Goal: Task Accomplishment & Management: Manage account settings

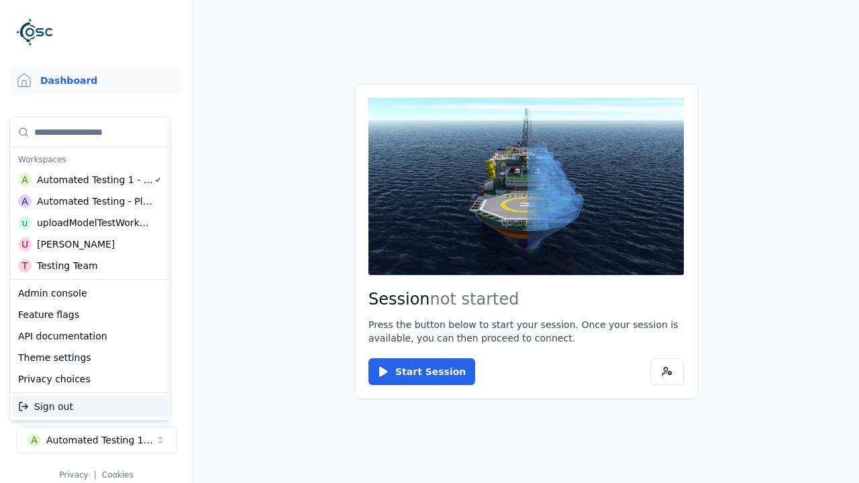
click at [87, 201] on div "Automated Testing - Playwright" at bounding box center [95, 201] width 116 height 13
click at [429, 242] on html "Support Dashboard Assets 3D Models Scenes Datasets Recordings Support Documenta…" at bounding box center [429, 241] width 859 height 483
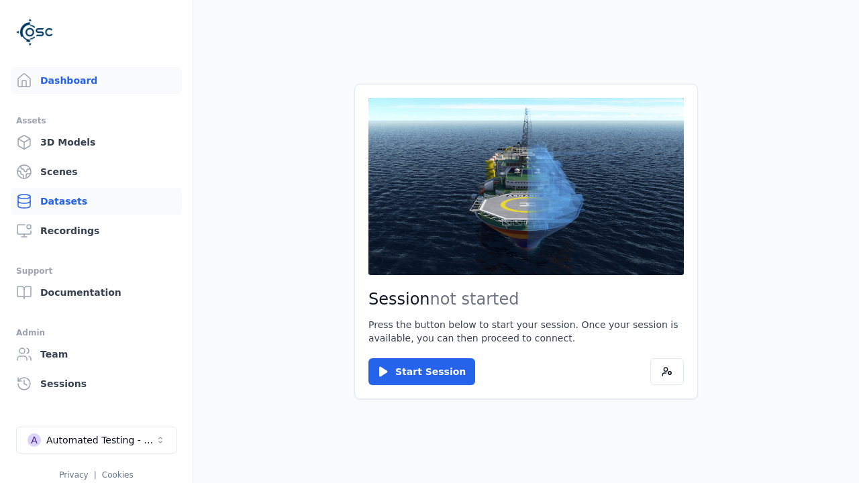
click at [91, 201] on link "Datasets" at bounding box center [96, 201] width 171 height 27
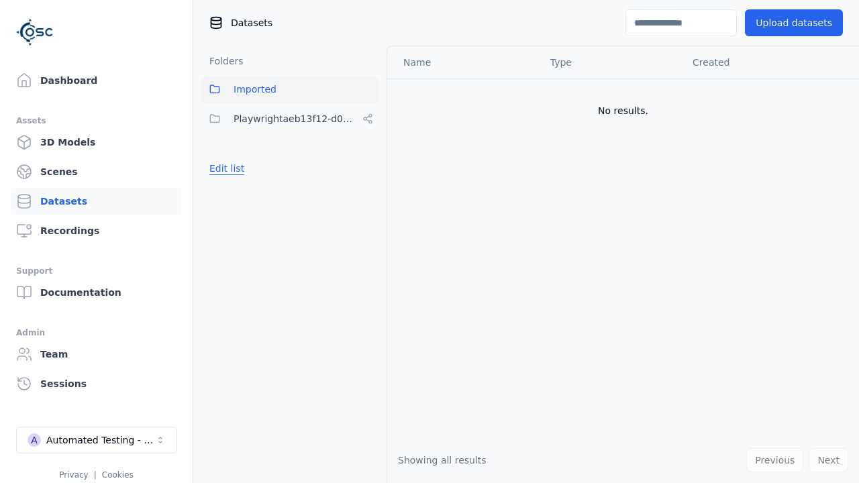
click at [225, 168] on button "Edit list" at bounding box center [226, 168] width 51 height 24
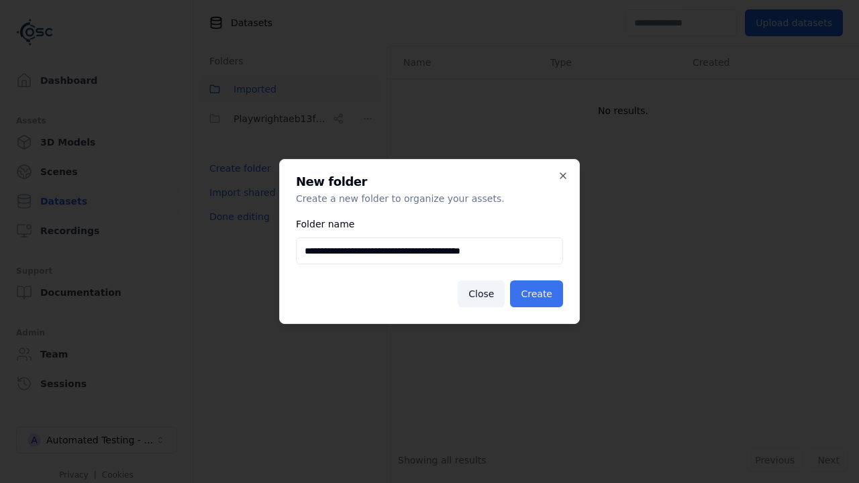
type input "**********"
click at [538, 294] on button "Create" at bounding box center [536, 293] width 53 height 27
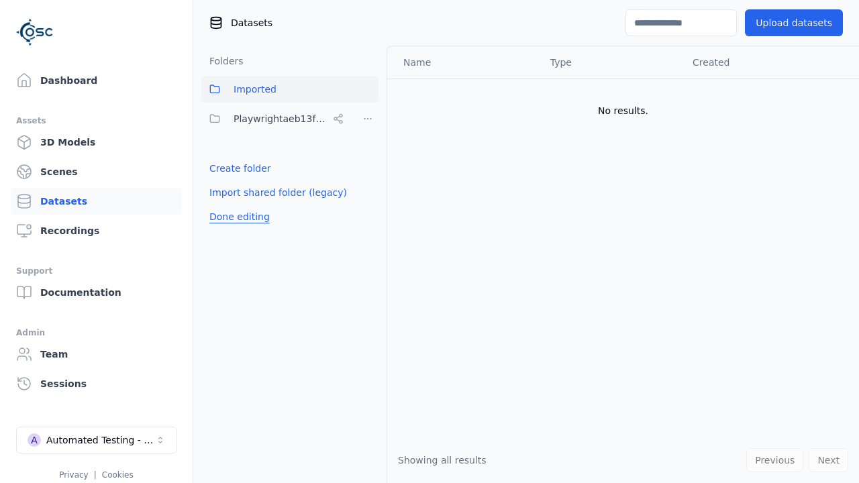
click at [237, 229] on button "Done editing" at bounding box center [239, 217] width 76 height 24
click at [225, 205] on button "Done editing" at bounding box center [239, 217] width 76 height 24
click at [368, 148] on html "Support Dashboard Assets 3D Models Scenes Datasets Recordings Support Documenta…" at bounding box center [429, 241] width 859 height 483
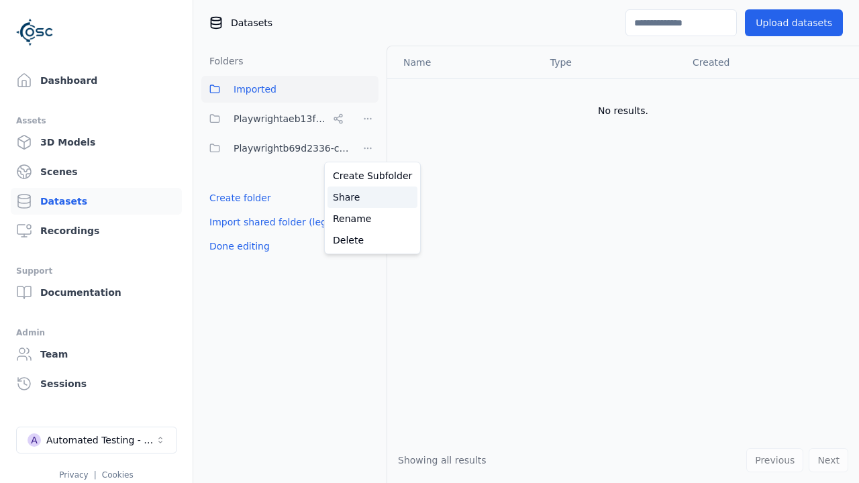
click at [367, 197] on div "Share" at bounding box center [372, 197] width 90 height 21
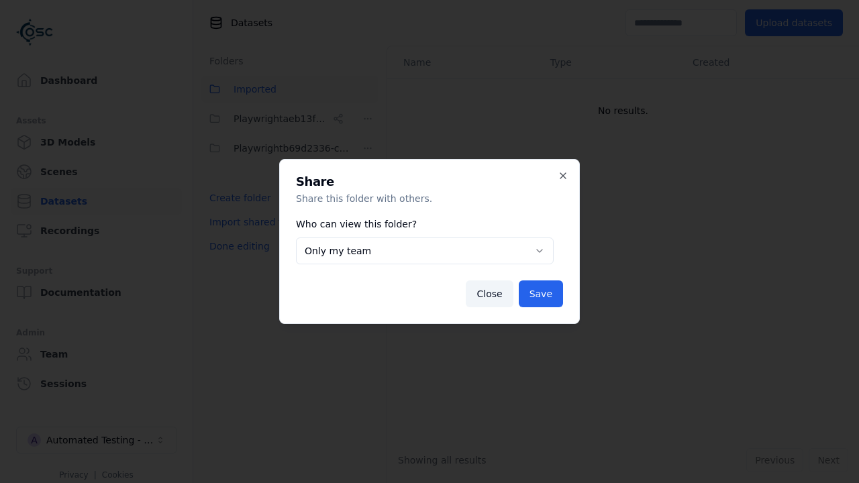
click at [424, 251] on button "Only my team" at bounding box center [425, 251] width 258 height 27
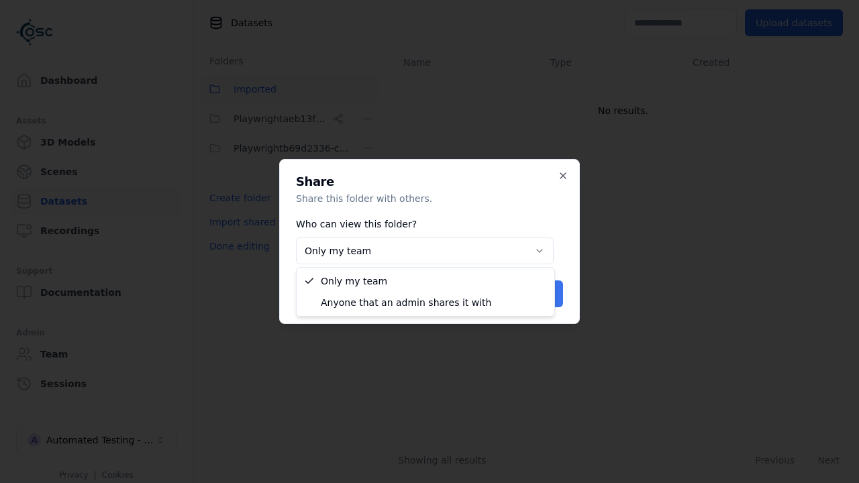
select select "****"
click at [542, 294] on button "Save" at bounding box center [541, 293] width 44 height 27
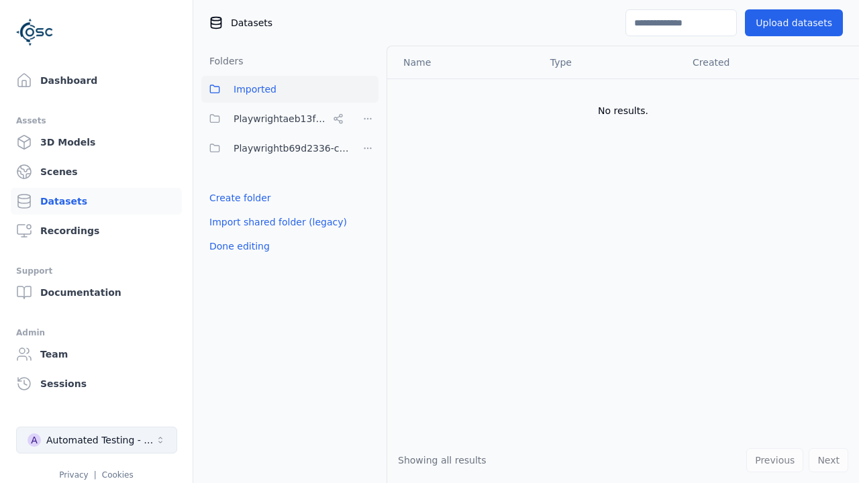
click at [237, 246] on button "Done editing" at bounding box center [239, 246] width 76 height 24
click at [97, 440] on div "Automated Testing - Playwright" at bounding box center [100, 439] width 109 height 13
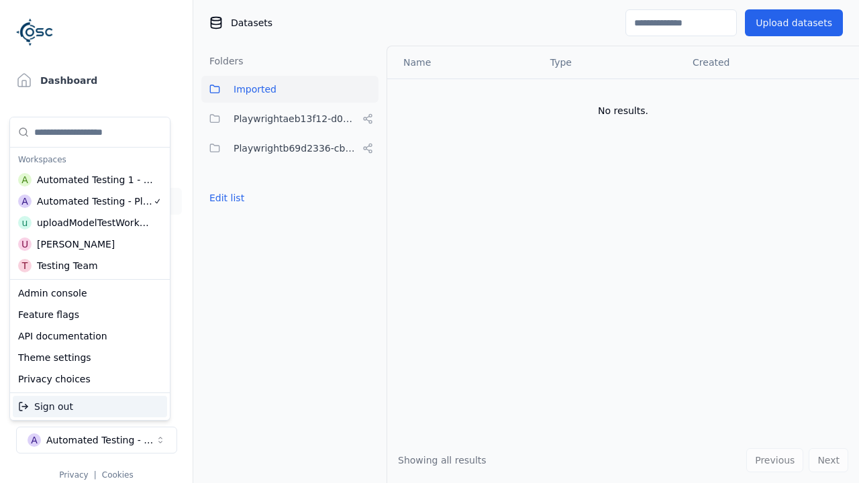
click at [87, 179] on div "Automated Testing 1 - Playwright" at bounding box center [95, 179] width 117 height 13
click at [429, 242] on html "Support Dashboard Assets 3D Models Scenes Datasets Recordings Support Documenta…" at bounding box center [429, 241] width 859 height 483
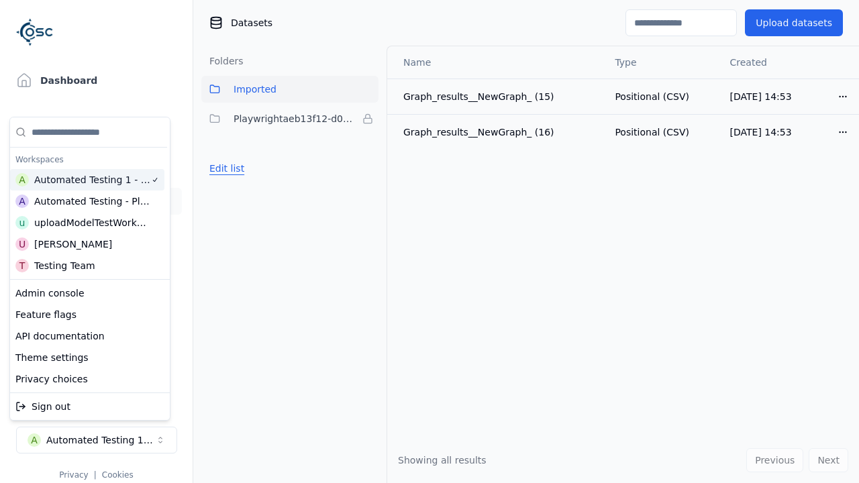
click at [225, 168] on button "Edit list" at bounding box center [226, 168] width 51 height 24
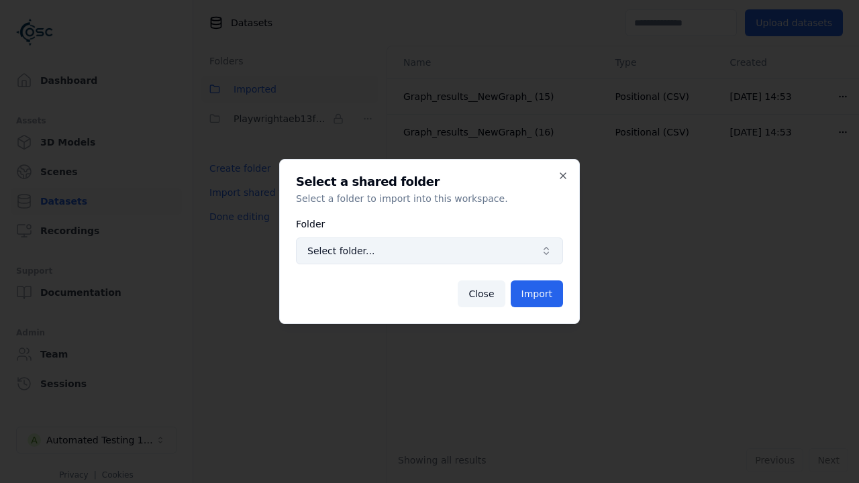
click at [429, 251] on span "Select folder..." at bounding box center [421, 250] width 228 height 13
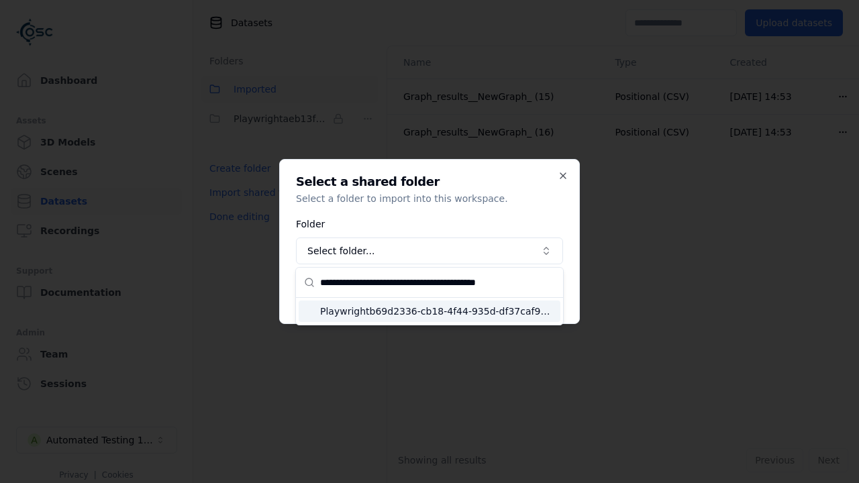
type input "**********"
click at [437, 311] on span "Playwrightb69d2336-cb18-4f44-935d-df37caf96610" at bounding box center [437, 311] width 235 height 13
click at [537, 294] on button "Import" at bounding box center [537, 293] width 52 height 27
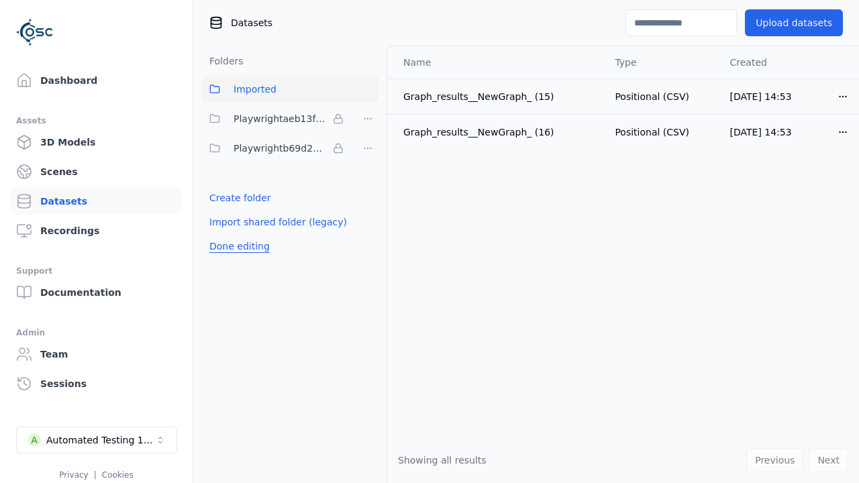
click at [237, 246] on button "Done editing" at bounding box center [239, 246] width 76 height 24
click at [225, 234] on button "Done editing" at bounding box center [239, 246] width 76 height 24
click at [368, 148] on html "Support Dashboard Assets 3D Models Scenes Datasets Recordings Support Documenta…" at bounding box center [429, 241] width 859 height 483
click at [429, 242] on html "Support Dashboard Assets 3D Models Scenes Datasets Recordings Support Documenta…" at bounding box center [429, 241] width 859 height 483
click at [237, 246] on button "Done editing" at bounding box center [239, 246] width 76 height 24
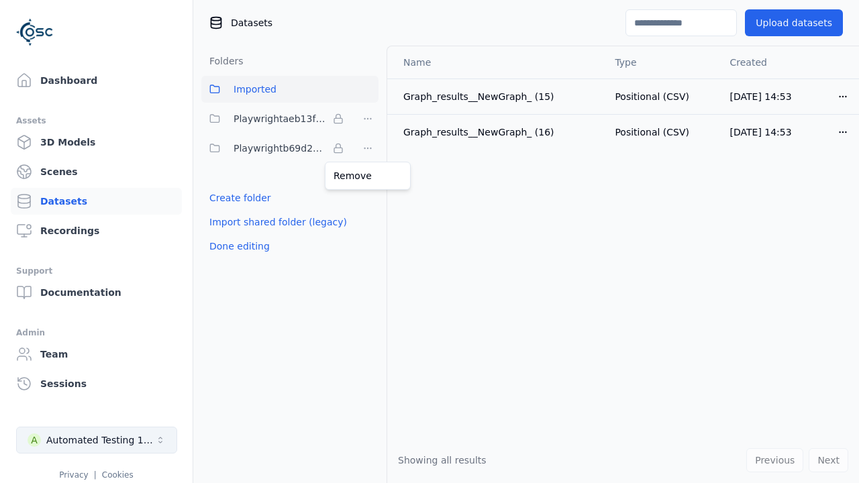
click at [97, 440] on div "Automated Testing 1 - Playwright" at bounding box center [100, 439] width 109 height 13
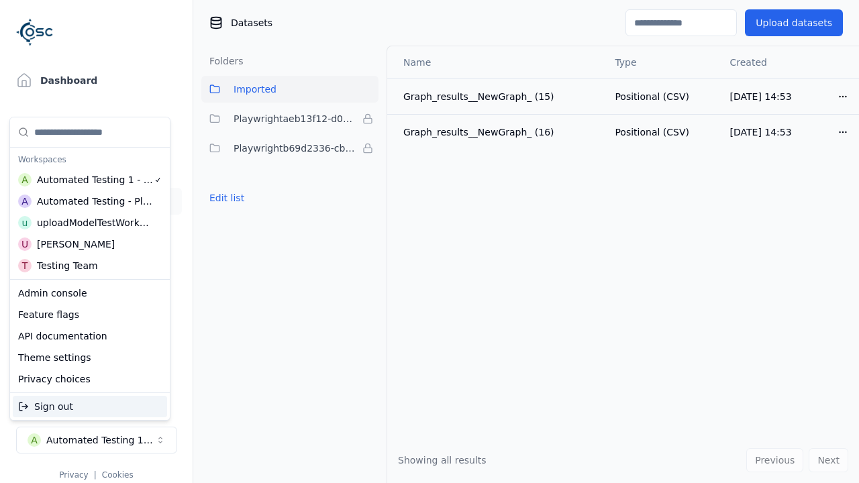
click at [87, 201] on div "Automated Testing - Playwright" at bounding box center [95, 201] width 116 height 13
click at [429, 242] on html "Support Dashboard Assets 3D Models Scenes Datasets Recordings Support Documenta…" at bounding box center [429, 241] width 859 height 483
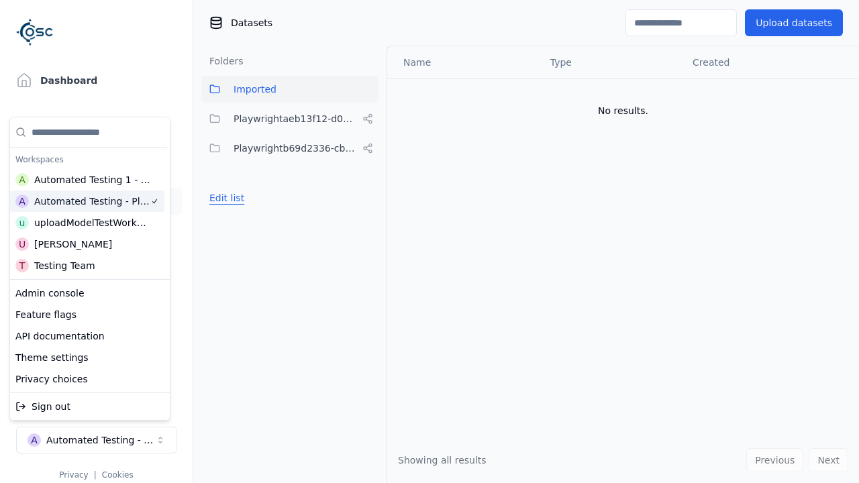
click at [225, 198] on button "Edit list" at bounding box center [226, 198] width 51 height 24
click at [368, 148] on html "Support Dashboard Assets 3D Models Scenes Datasets Recordings Support Documenta…" at bounding box center [429, 241] width 859 height 483
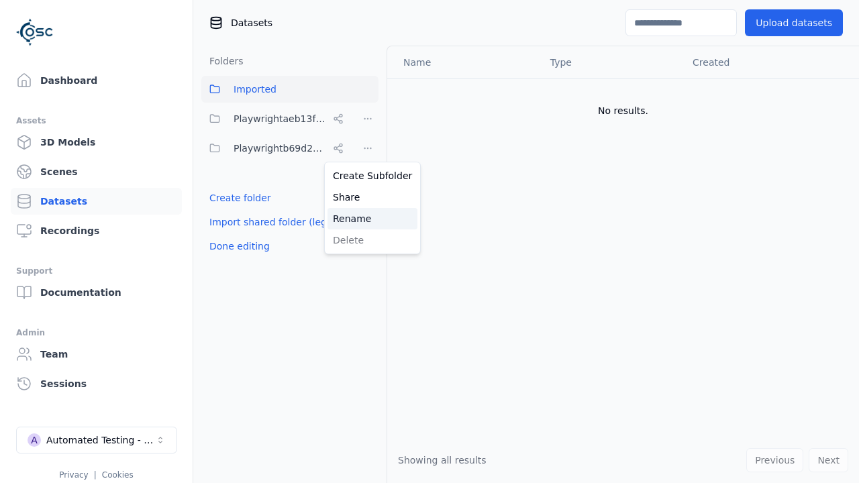
click at [367, 218] on div "Rename" at bounding box center [372, 218] width 90 height 21
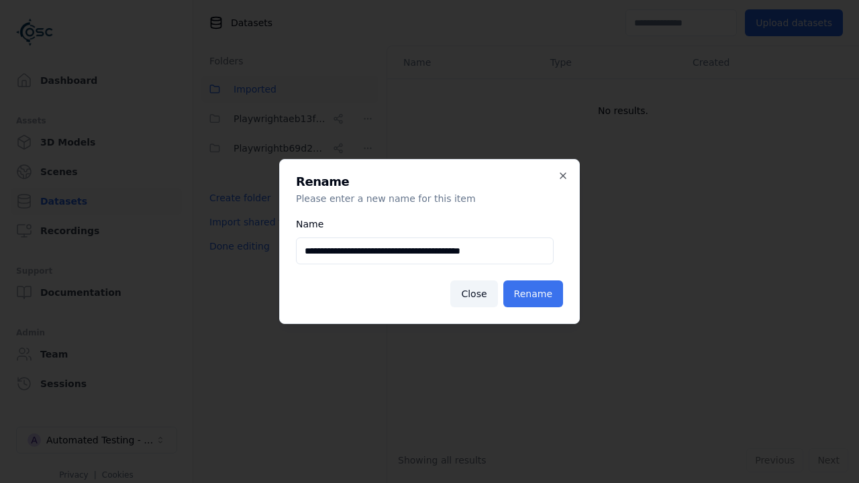
click at [424, 251] on input "**********" at bounding box center [425, 251] width 258 height 27
type input "**********"
click at [535, 294] on button "Rename" at bounding box center [533, 293] width 60 height 27
click at [237, 246] on button "Done editing" at bounding box center [239, 246] width 76 height 24
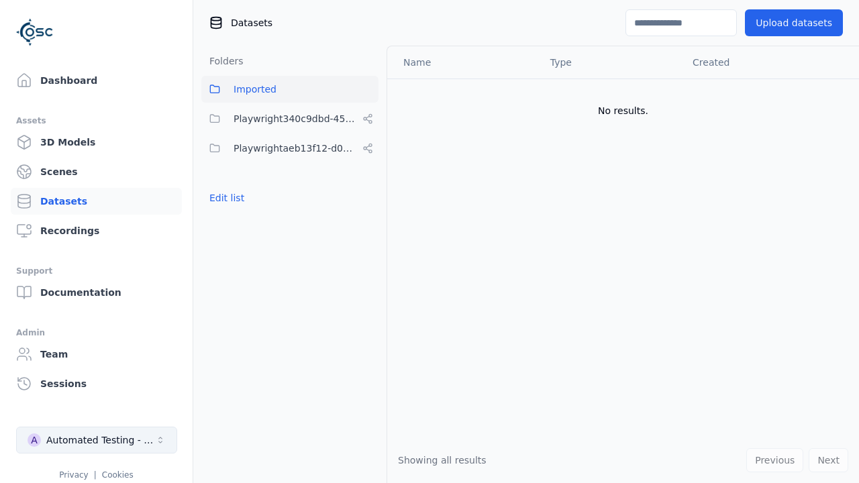
click at [97, 440] on div "Automated Testing - Playwright" at bounding box center [100, 439] width 109 height 13
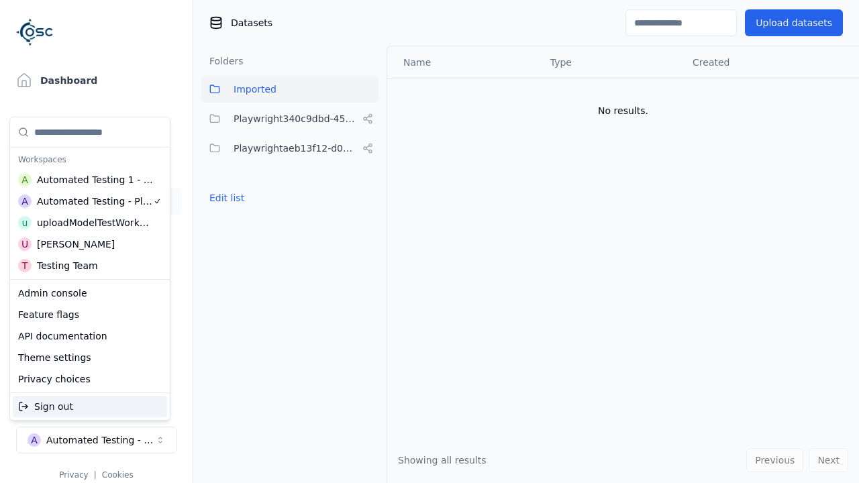
click at [87, 179] on div "Automated Testing 1 - Playwright" at bounding box center [95, 179] width 117 height 13
click at [429, 242] on html "Support Dashboard Assets 3D Models Scenes Datasets Recordings Support Documenta…" at bounding box center [429, 241] width 859 height 483
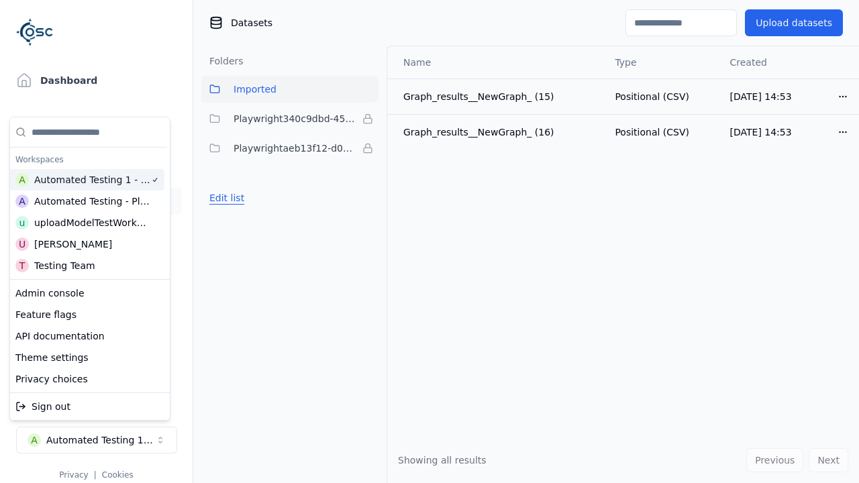
click at [225, 198] on button "Edit list" at bounding box center [226, 198] width 51 height 24
click at [368, 119] on html "Support Dashboard Assets 3D Models Scenes Datasets Recordings Support Documenta…" at bounding box center [429, 241] width 859 height 483
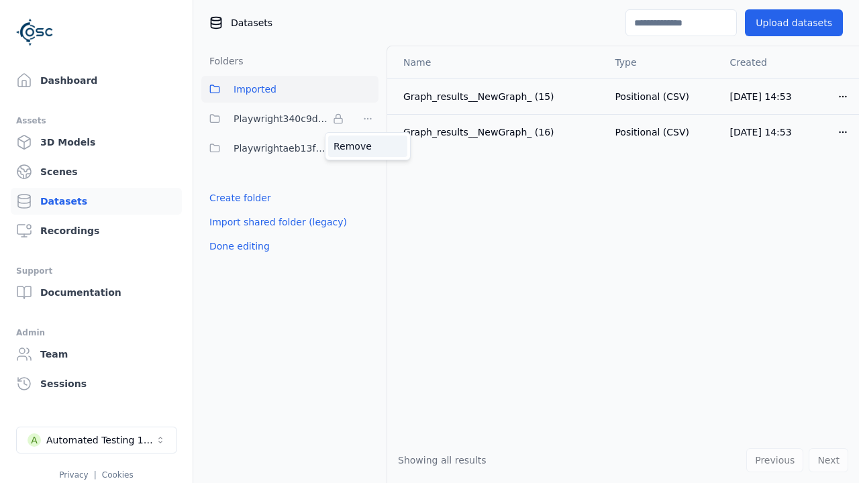
click at [368, 146] on div "Remove" at bounding box center [367, 146] width 79 height 21
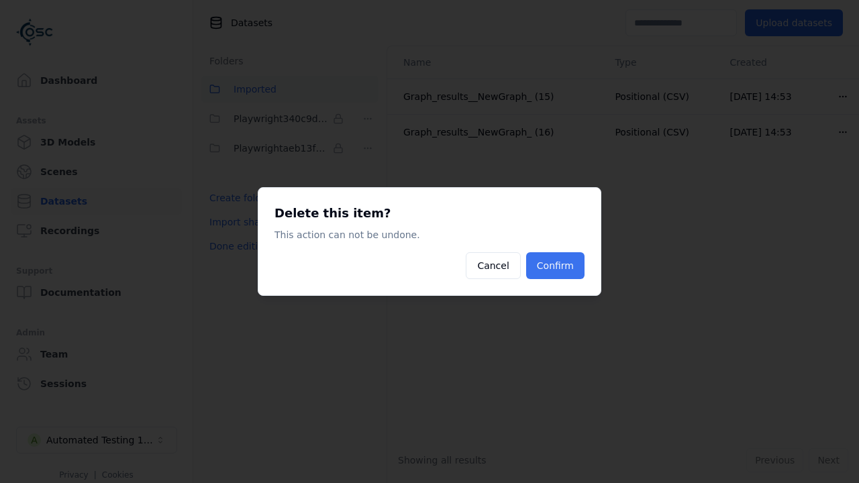
click at [556, 266] on button "Confirm" at bounding box center [555, 265] width 58 height 27
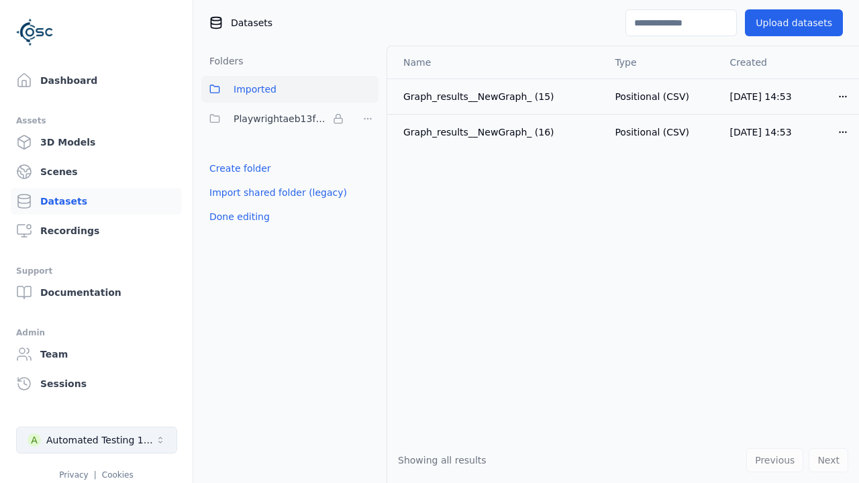
click at [237, 217] on button "Done editing" at bounding box center [239, 217] width 76 height 24
click at [97, 440] on div "Automated Testing 1 - Playwright" at bounding box center [100, 439] width 109 height 13
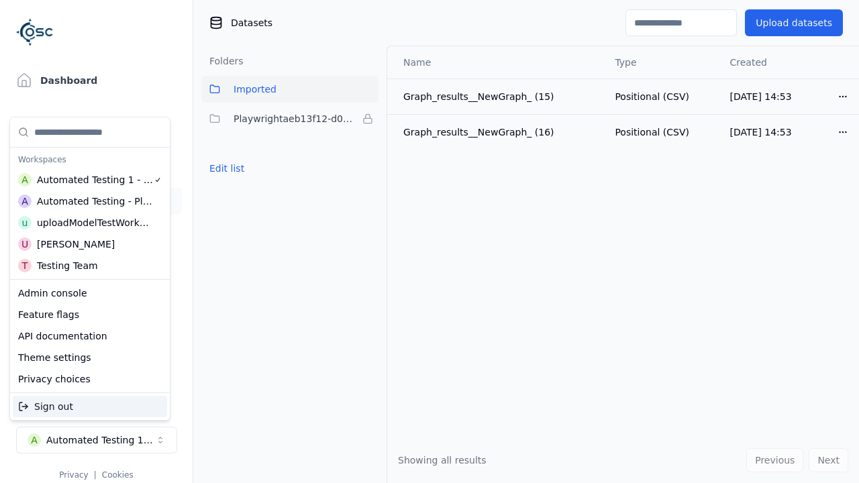
click at [87, 201] on div "Automated Testing - Playwright" at bounding box center [95, 201] width 116 height 13
click at [429, 242] on html "Support Dashboard Assets 3D Models Scenes Datasets Recordings Support Documenta…" at bounding box center [429, 241] width 859 height 483
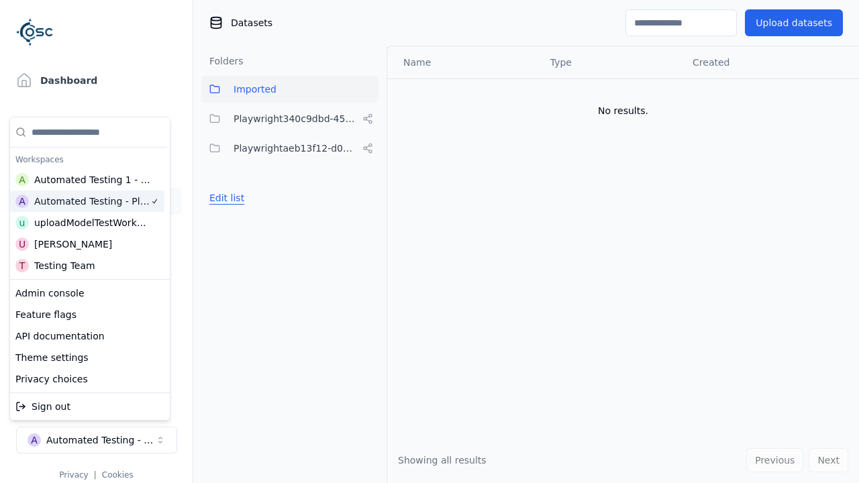
click at [225, 198] on button "Edit list" at bounding box center [226, 198] width 51 height 24
click at [368, 119] on html "Support Dashboard Assets 3D Models Scenes Datasets Recordings Support Documenta…" at bounding box center [429, 241] width 859 height 483
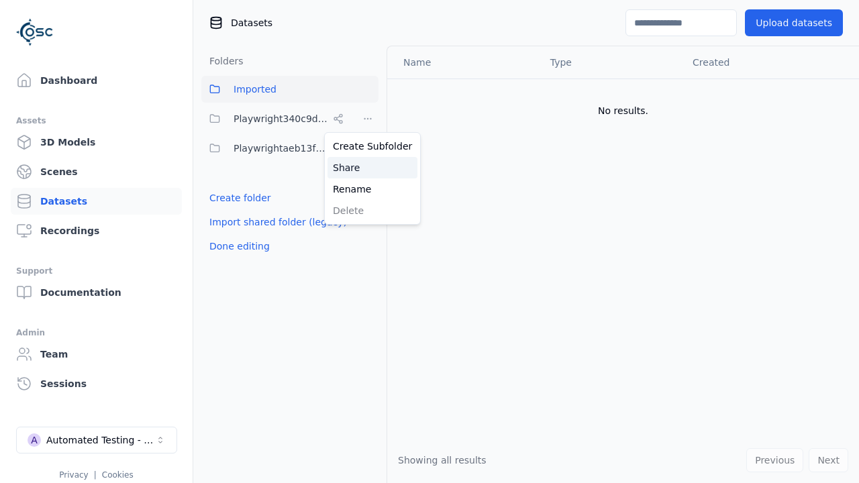
click at [367, 167] on div "Share" at bounding box center [372, 167] width 90 height 21
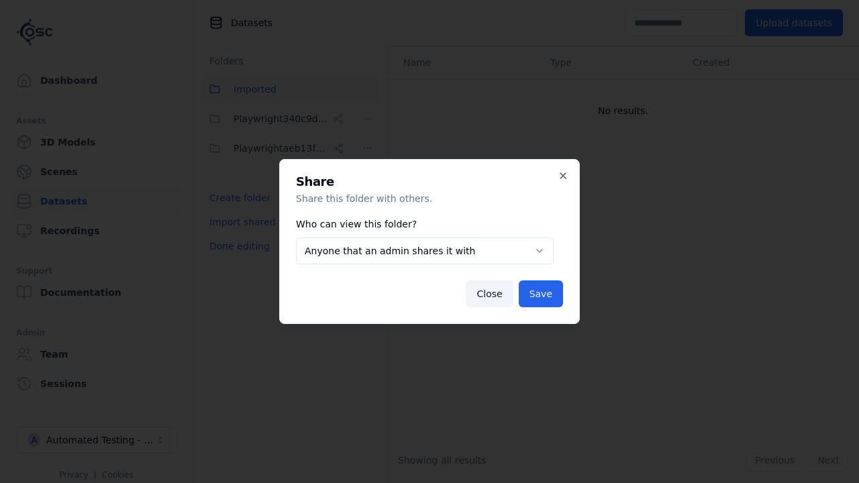
click at [424, 251] on button "Anyone that an admin shares it with" at bounding box center [425, 251] width 258 height 27
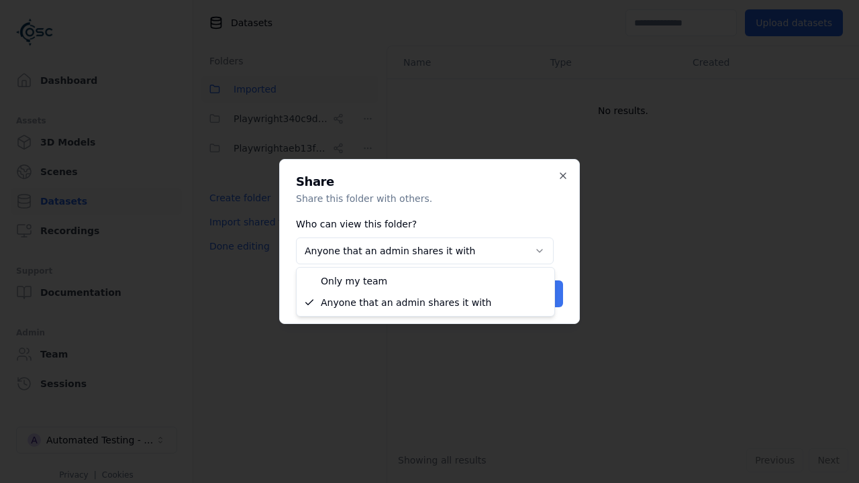
select select "*****"
click at [542, 294] on button "Save" at bounding box center [541, 293] width 44 height 27
click at [237, 246] on button "Done editing" at bounding box center [239, 246] width 76 height 24
click at [225, 234] on button "Done editing" at bounding box center [239, 246] width 76 height 24
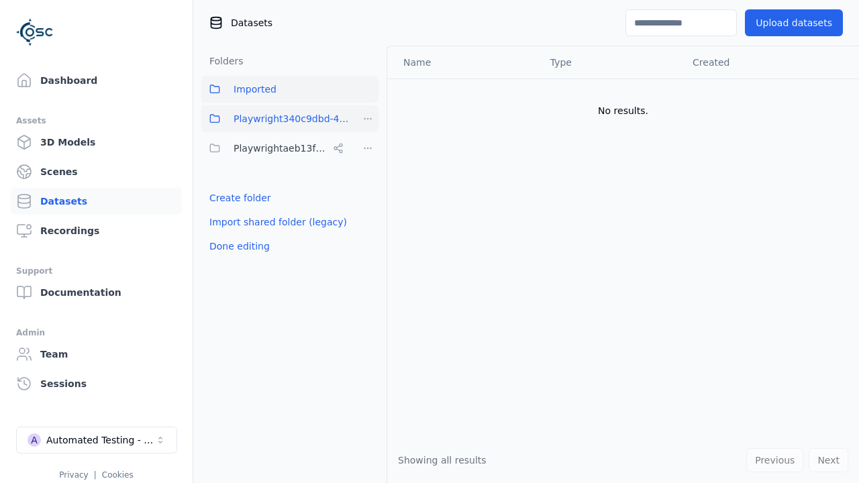
click at [368, 119] on html "Support Dashboard Assets 3D Models Scenes Datasets Recordings Support Documenta…" at bounding box center [429, 241] width 859 height 483
click at [367, 210] on div "Delete" at bounding box center [372, 210] width 90 height 21
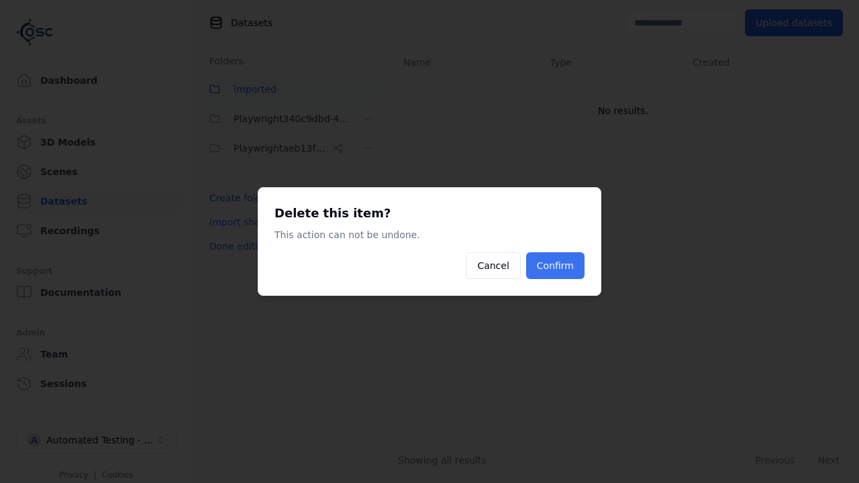
click at [556, 266] on button "Confirm" at bounding box center [555, 265] width 58 height 27
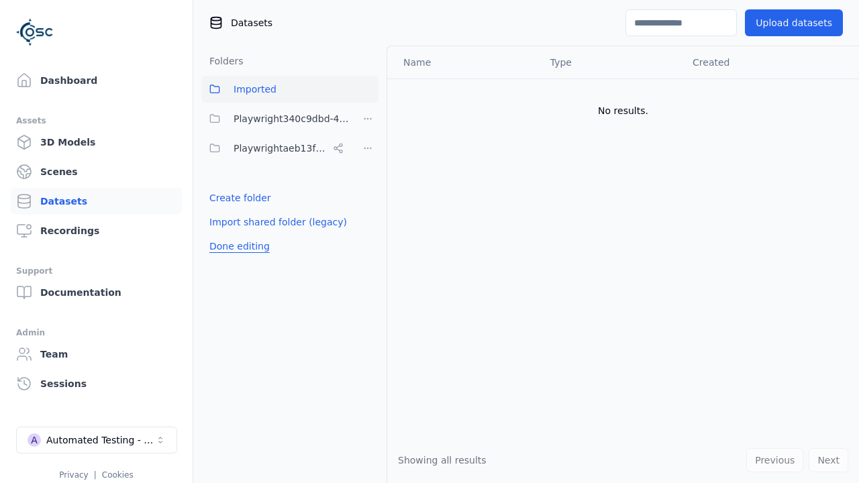
click at [237, 234] on button "Done editing" at bounding box center [239, 246] width 76 height 24
